Goal: Task Accomplishment & Management: Manage account settings

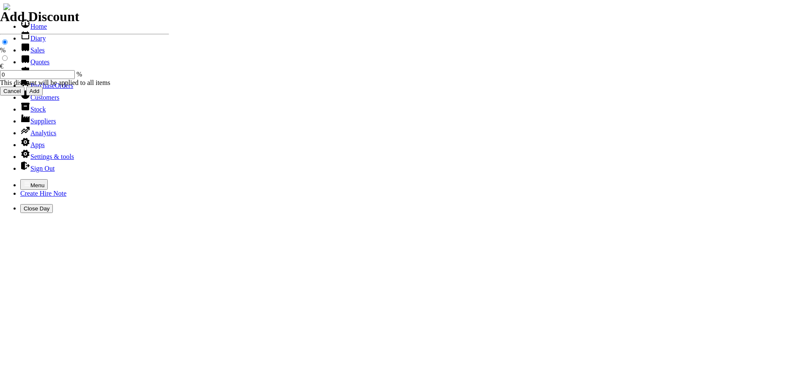
select select "HO"
click at [25, 182] on icon "button" at bounding box center [27, 184] width 5 height 4
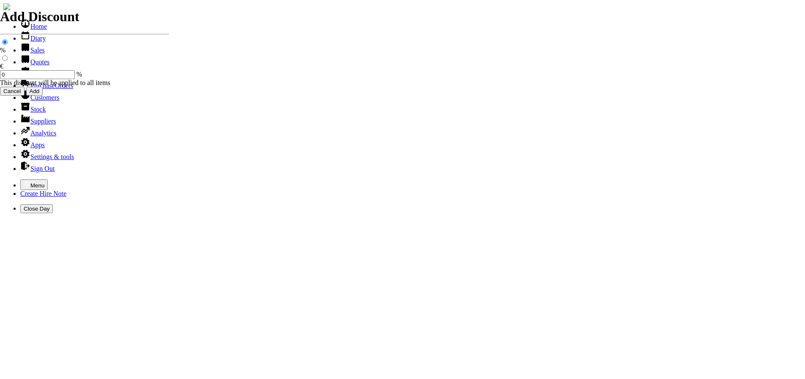
click at [28, 101] on link "Customers" at bounding box center [39, 97] width 39 height 7
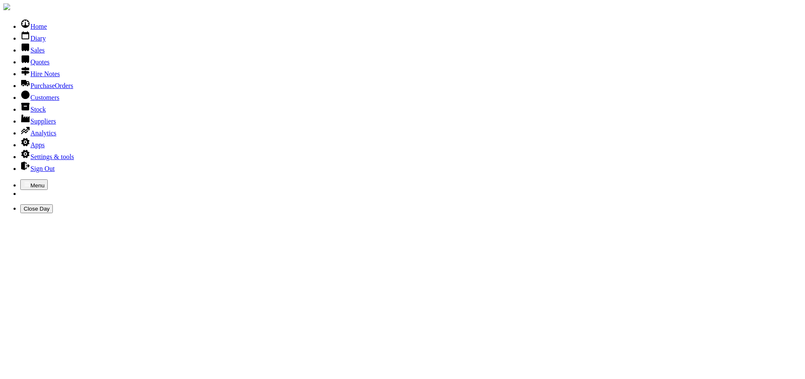
type input "PSS"
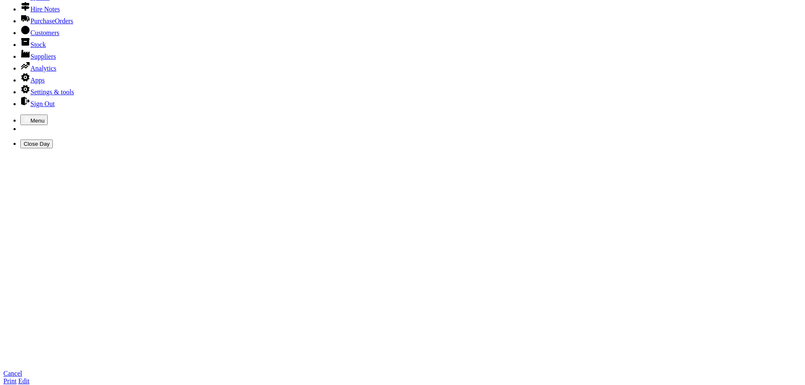
scroll to position [169, 0]
